Goal: Task Accomplishment & Management: Use online tool/utility

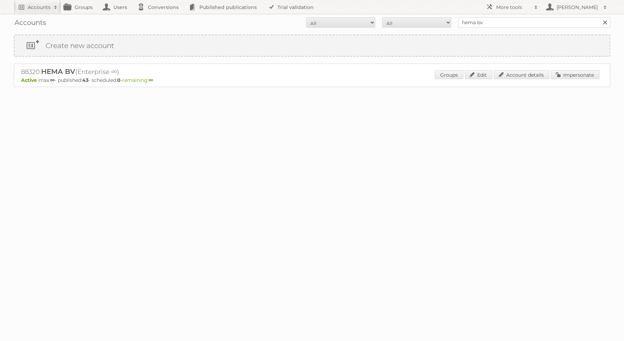
drag, startPoint x: 134, startPoint y: 148, endPoint x: 113, endPoint y: 26, distance: 123.4
click at [135, 145] on body "Accounts Search Advanced Search Create new account Groups Users Conversions Pub…" at bounding box center [312, 170] width 624 height 341
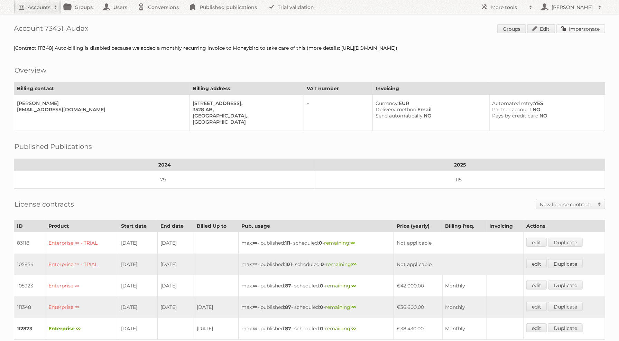
click at [577, 29] on link "Impersonate" at bounding box center [580, 28] width 49 height 9
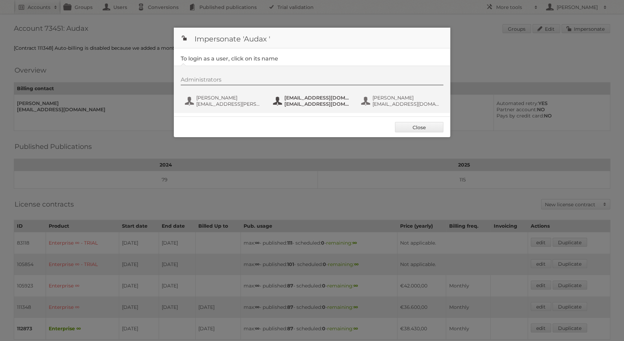
click at [311, 97] on span "fs+audax@publitas.com" at bounding box center [317, 98] width 67 height 6
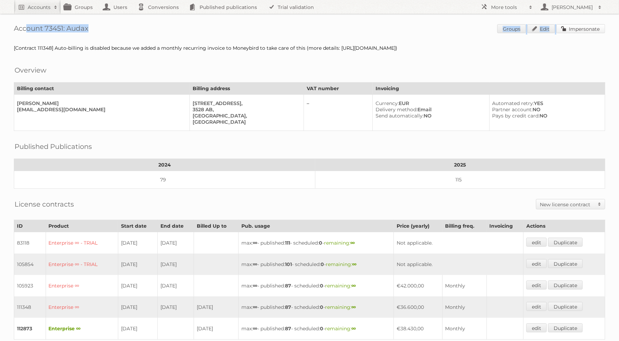
drag, startPoint x: 569, startPoint y: 22, endPoint x: 572, endPoint y: 27, distance: 5.0
click at [572, 27] on div "Account 73451: Audax Groups Edit Impersonate [Contract 111348] Auto-billing is …" at bounding box center [309, 253] width 619 height 506
click at [572, 27] on link "Impersonate" at bounding box center [580, 28] width 49 height 9
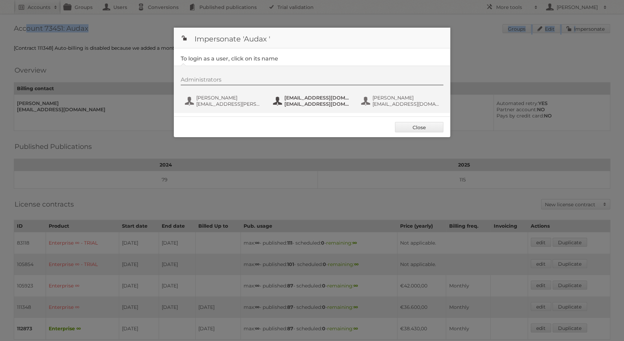
click at [278, 106] on button "fs+audax@publitas.com fs+audax@publitas.com" at bounding box center [312, 101] width 81 height 14
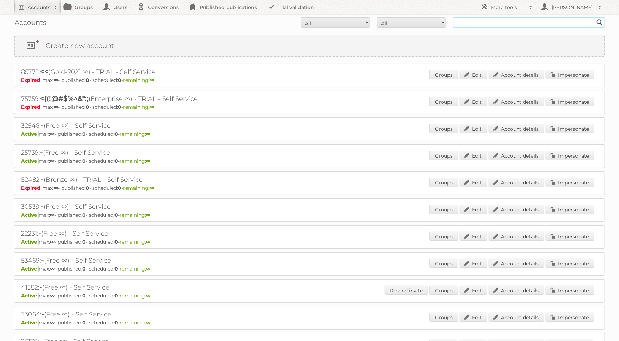
click at [534, 24] on input "text" at bounding box center [529, 22] width 152 height 10
type input "plus retail"
click at [594, 17] on input "Search" at bounding box center [599, 22] width 10 height 10
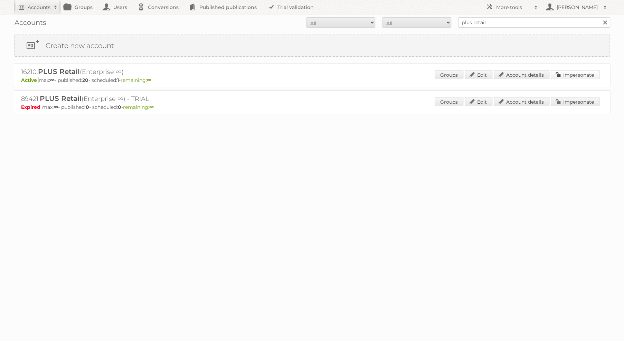
click at [571, 76] on link "Impersonate" at bounding box center [575, 74] width 49 height 9
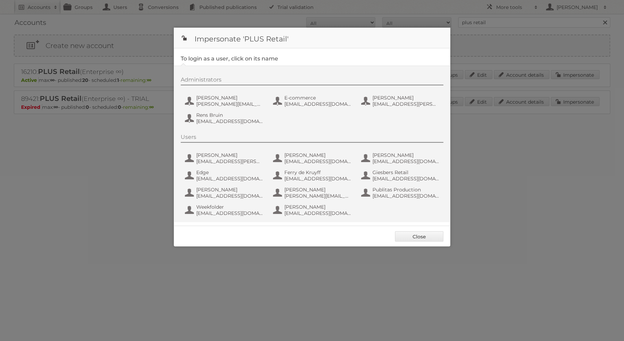
click at [388, 185] on div "Users Andries Siemonsma andries.siemonsma@digitalsurvivalcompany.com Barbara va…" at bounding box center [316, 176] width 270 height 85
click at [391, 193] on span "fs+coop@publitas.com" at bounding box center [405, 196] width 67 height 6
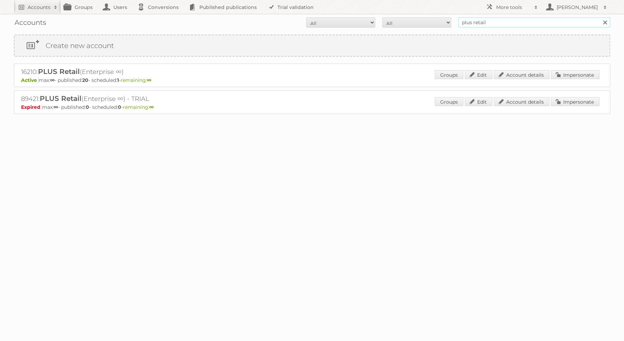
click at [472, 18] on input "plus retail" at bounding box center [534, 22] width 152 height 10
type input "welkoop"
click at [599, 17] on input "Search" at bounding box center [604, 22] width 10 height 10
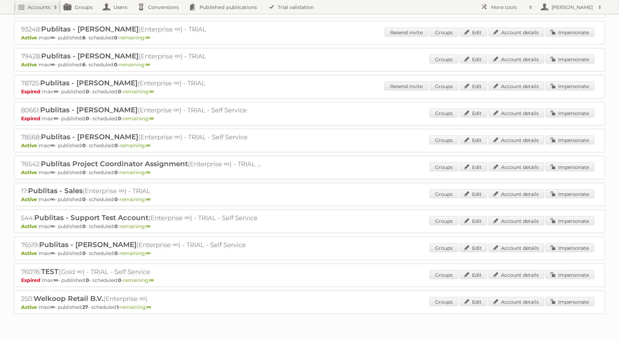
scroll to position [163, 0]
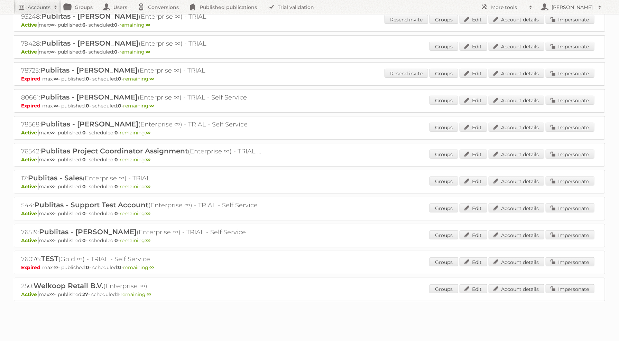
click at [596, 280] on div "250: Welkoop Retail B.V. (Enterprise ∞) Active max: ∞ - published: 27 - schedul…" at bounding box center [309, 289] width 591 height 23
click at [584, 284] on link "Impersonate" at bounding box center [569, 288] width 49 height 9
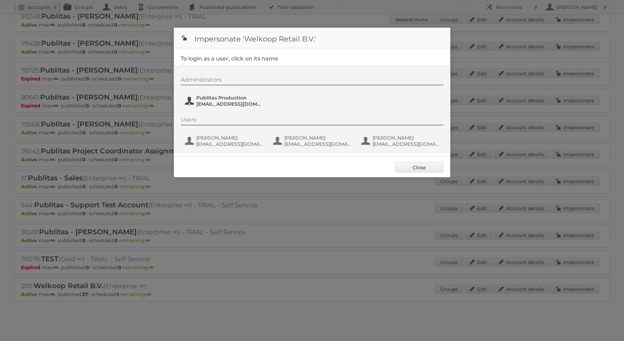
click at [226, 106] on span "[EMAIL_ADDRESS][DOMAIN_NAME]" at bounding box center [229, 104] width 67 height 6
